Goal: Navigation & Orientation: Find specific page/section

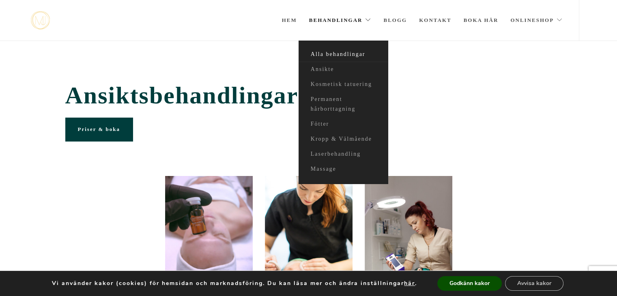
click at [355, 54] on link "Alla behandlingar" at bounding box center [343, 54] width 89 height 15
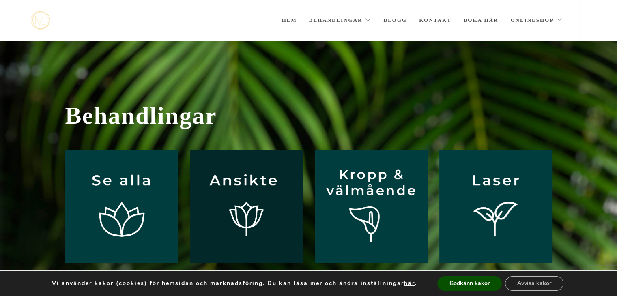
click at [248, 204] on img at bounding box center [246, 206] width 113 height 113
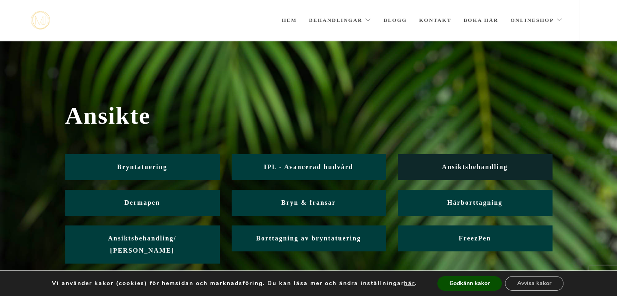
click at [512, 164] on link "Ansiktsbehandling" at bounding box center [475, 167] width 154 height 26
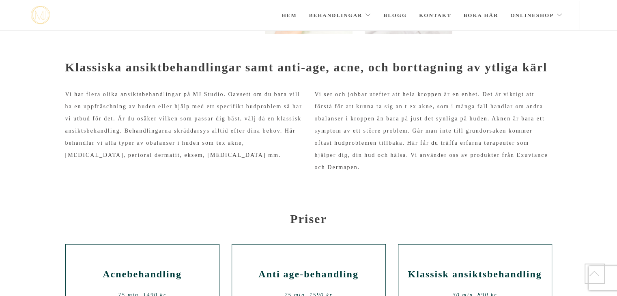
scroll to position [276, 0]
